Goal: Information Seeking & Learning: Learn about a topic

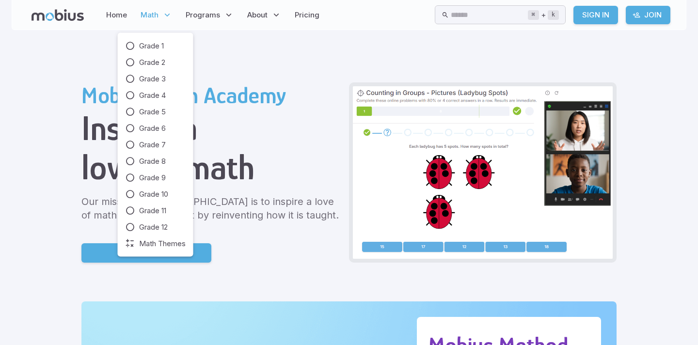
click at [165, 14] on icon at bounding box center [167, 15] width 10 height 10
click at [156, 79] on span "Grade 3" at bounding box center [152, 79] width 27 height 11
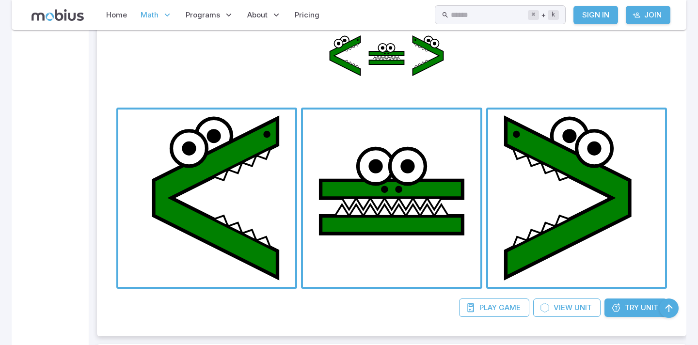
scroll to position [2088, 0]
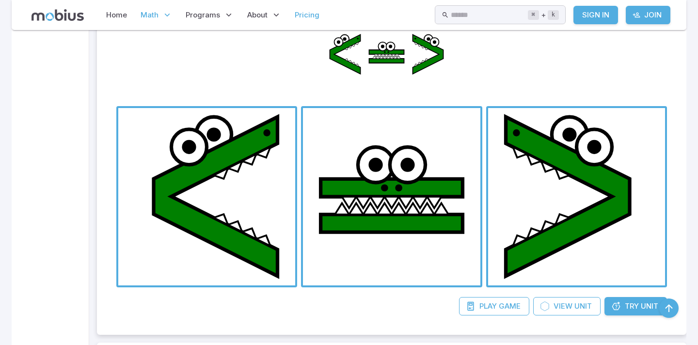
click at [311, 13] on link "Pricing" at bounding box center [307, 15] width 31 height 22
